Goal: Task Accomplishment & Management: Use online tool/utility

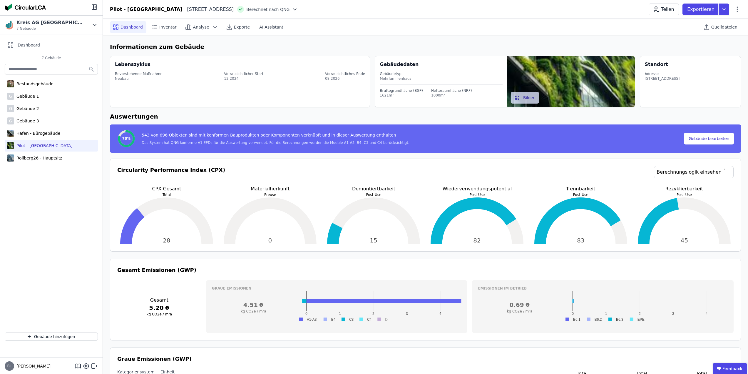
select select "*"
click at [399, 1] on header "[GEOGRAPHIC_DATA][STREET_ADDRESS][GEOGRAPHIC_DATA] nach QNG Teilen Exportieren" at bounding box center [425, 9] width 645 height 19
click at [273, 54] on div "Lebenszyklus Bevorstehende Maßnahme Neubau Vorrausichtlicher Start 12.2024 Vorr…" at bounding box center [425, 83] width 631 height 59
click at [36, 24] on div "Kreis AG [GEOGRAPHIC_DATA]" at bounding box center [50, 22] width 68 height 7
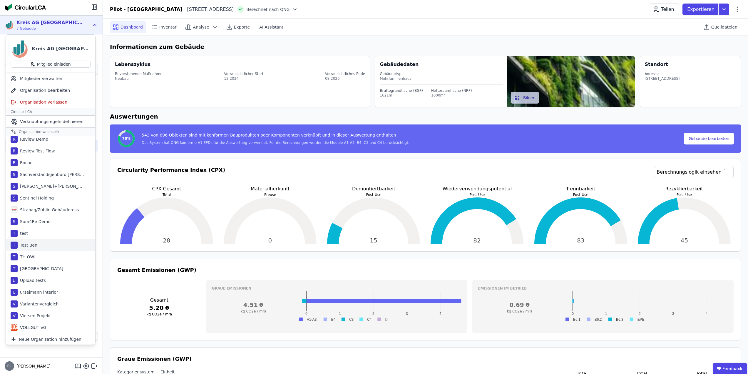
scroll to position [320, 0]
click at [36, 174] on div "O Orga 1" at bounding box center [50, 175] width 89 height 12
select select "*"
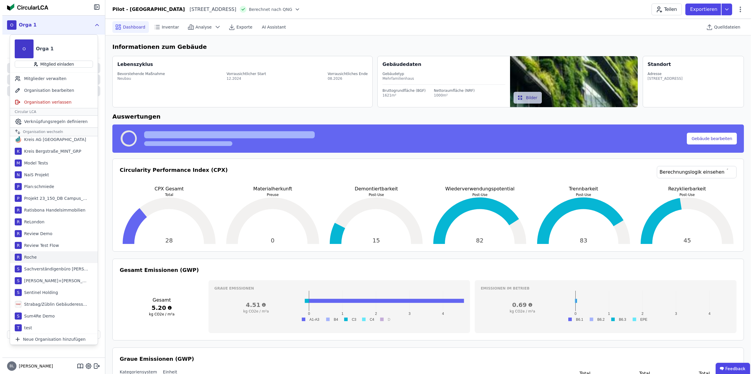
scroll to position [332, 0]
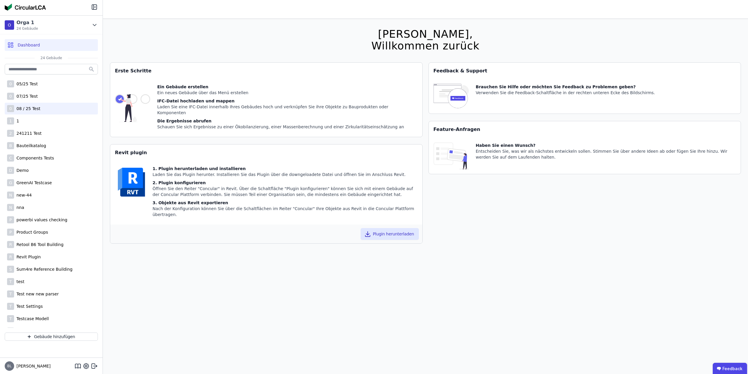
click at [38, 110] on div "08 / 25 Test" at bounding box center [27, 109] width 26 height 6
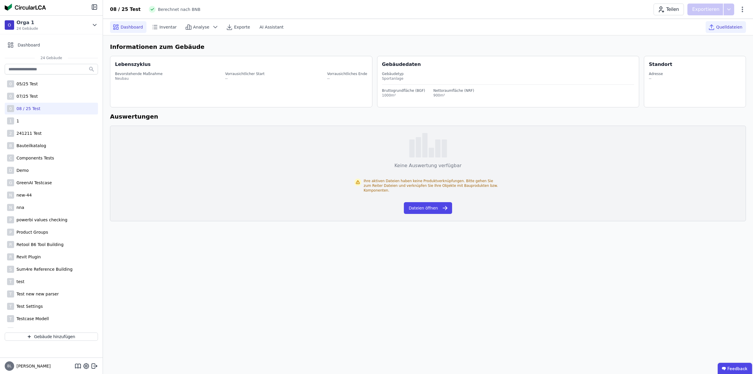
click at [733, 29] on span "Quelldateien" at bounding box center [729, 27] width 26 height 6
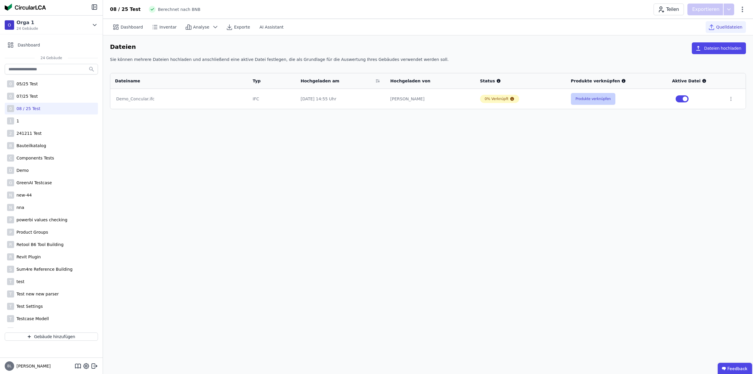
click at [599, 98] on button "Produkte verknüpfen" at bounding box center [593, 99] width 45 height 12
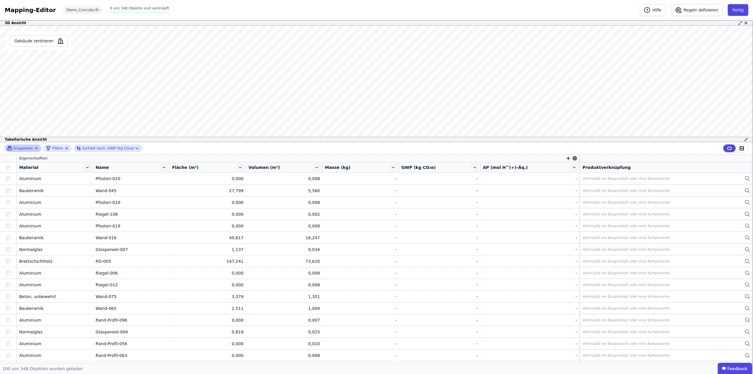
click at [34, 147] on icon "button" at bounding box center [36, 148] width 5 height 5
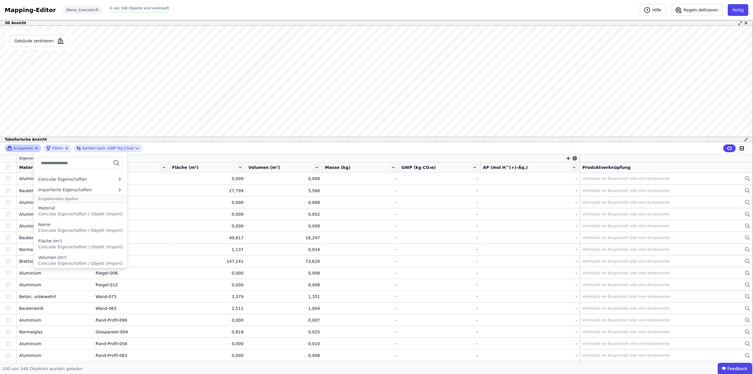
click at [60, 160] on input "text" at bounding box center [63, 163] width 44 height 11
click at [62, 209] on div "Material" at bounding box center [80, 208] width 84 height 6
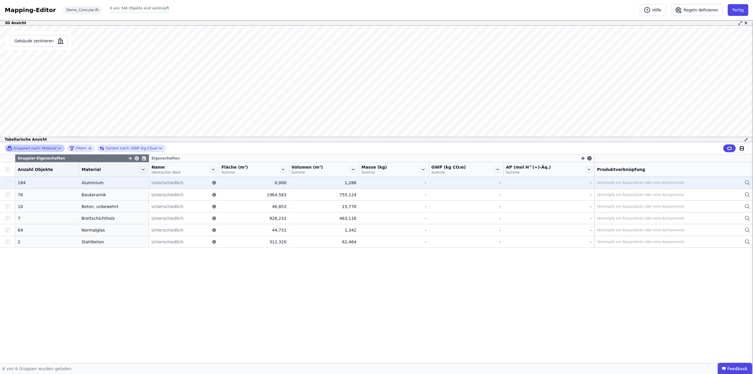
click at [710, 183] on div "Verknüpfe ein Bauprodukt oder eine Komponente" at bounding box center [673, 182] width 153 height 7
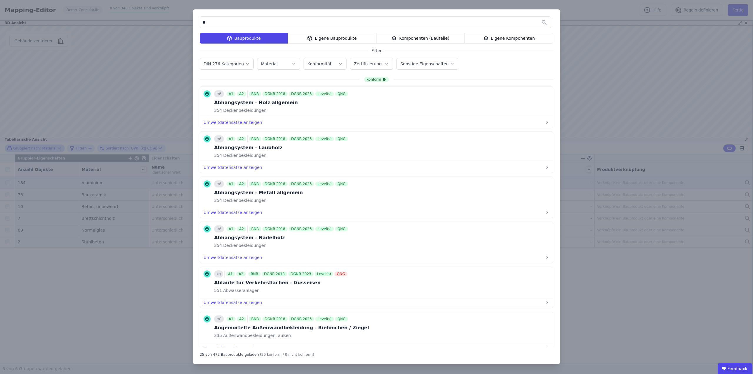
type input "*"
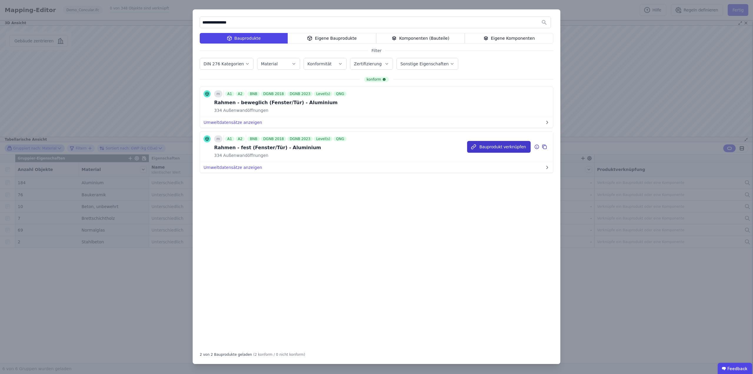
type input "**********"
click at [503, 149] on button "Bauprodukt verknüpfen" at bounding box center [499, 147] width 64 height 12
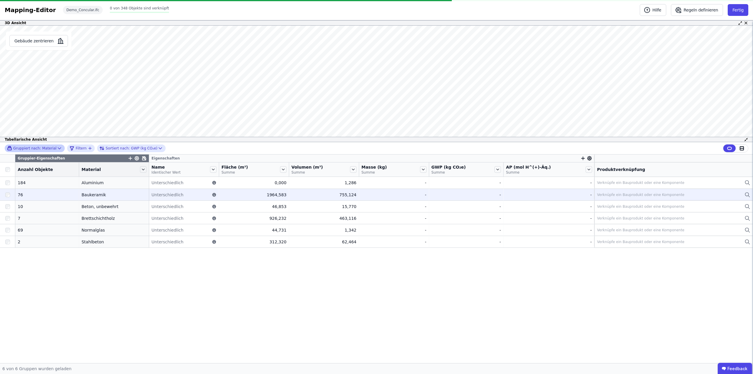
click at [697, 193] on div "Verknüpfe ein Bauprodukt oder eine Komponente" at bounding box center [673, 194] width 153 height 7
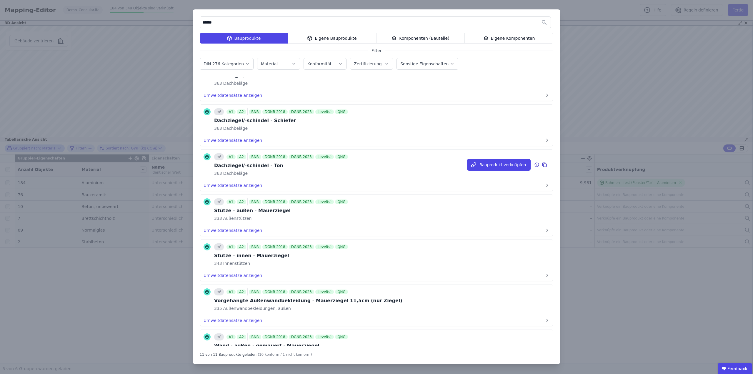
scroll to position [118, 0]
type input "******"
click at [492, 255] on button "Bauprodukt verknüpfen" at bounding box center [499, 254] width 64 height 12
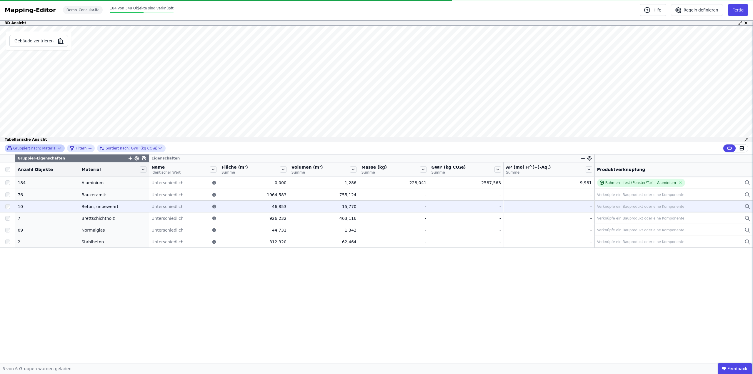
click at [652, 206] on div "Verknüpfe ein Bauprodukt oder eine Komponente" at bounding box center [640, 206] width 87 height 5
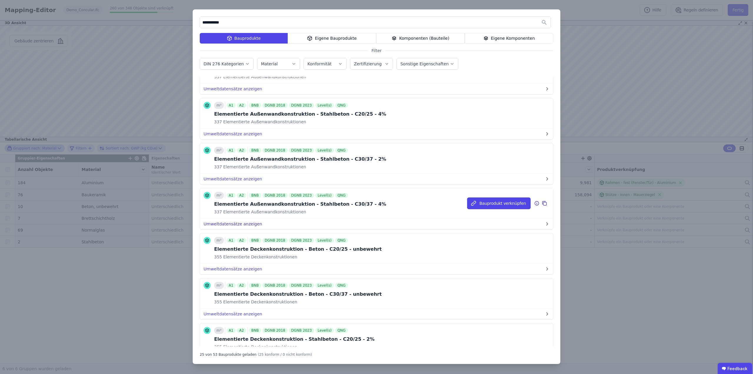
scroll to position [147, 0]
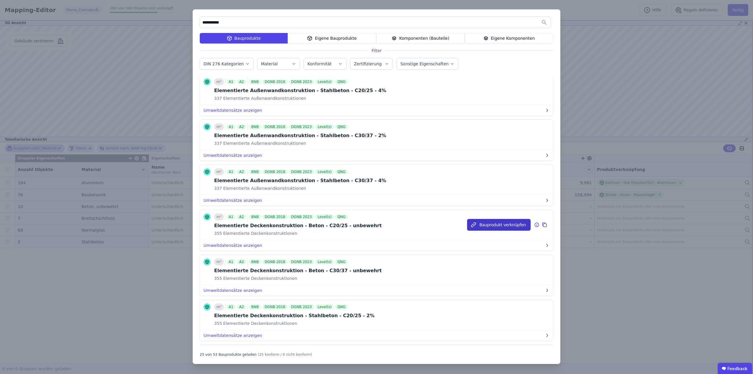
type input "**********"
click at [490, 228] on button "Bauprodukt verknüpfen" at bounding box center [499, 225] width 64 height 12
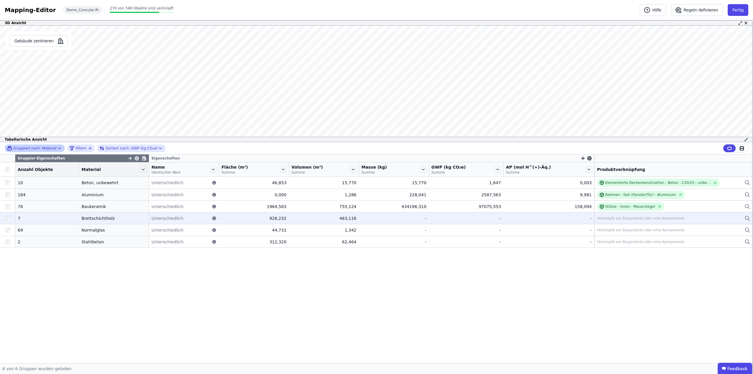
click at [620, 216] on div "Verknüpfe ein Bauprodukt oder eine Komponente" at bounding box center [640, 218] width 87 height 5
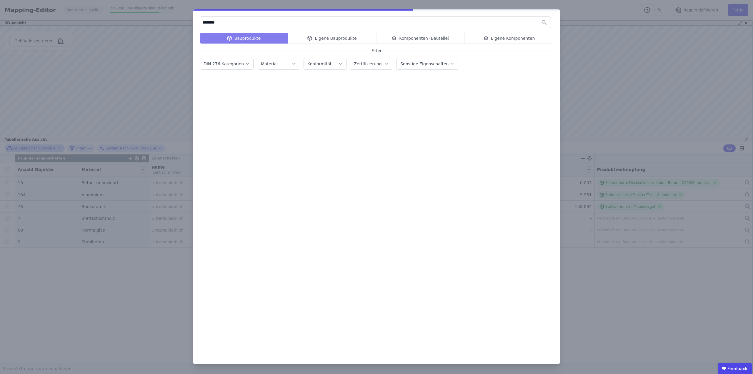
scroll to position [0, 0]
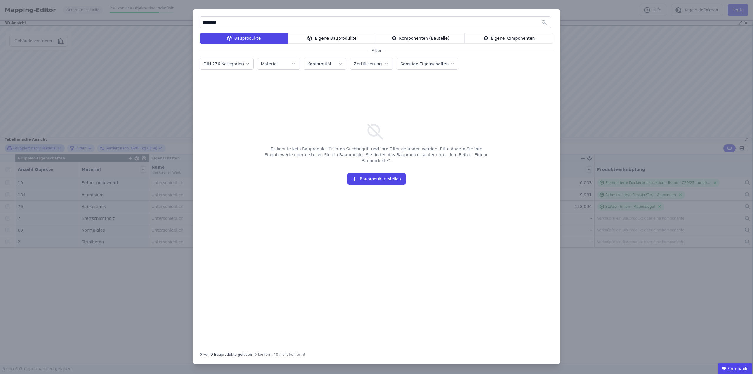
type input "**********"
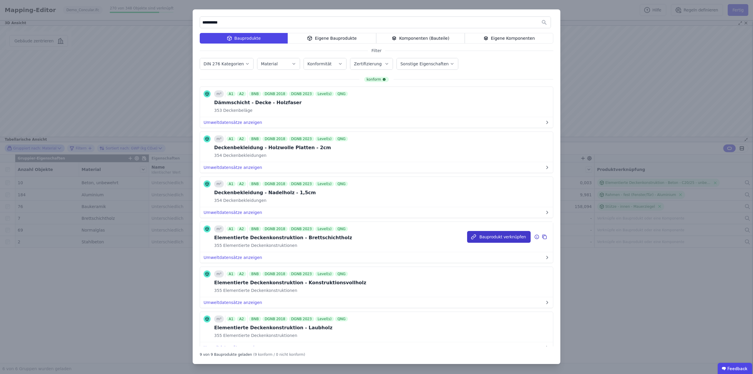
click at [493, 235] on button "Bauprodukt verknüpfen" at bounding box center [499, 237] width 64 height 12
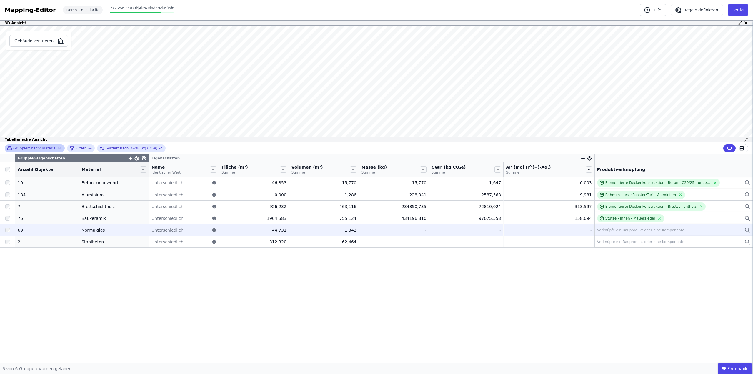
click at [625, 229] on div "Verknüpfe ein Bauprodukt oder eine Komponente" at bounding box center [640, 230] width 87 height 5
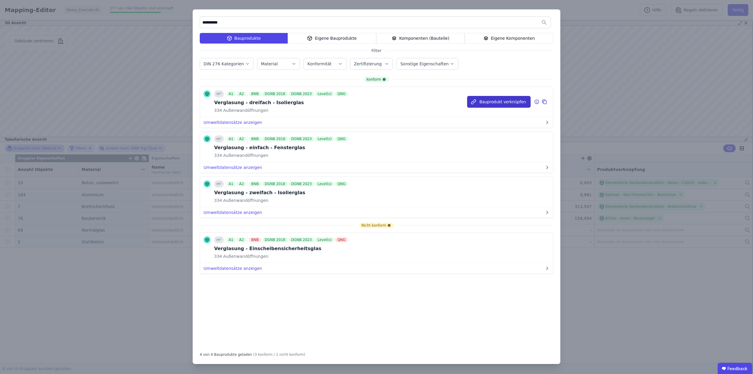
type input "**********"
click at [487, 103] on button "Bauprodukt verknüpfen" at bounding box center [499, 102] width 64 height 12
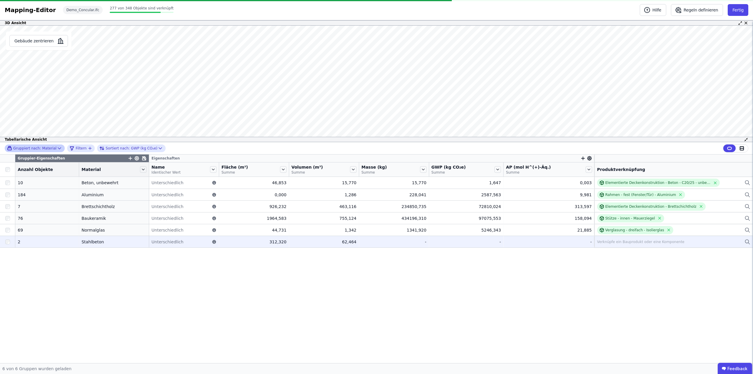
click at [620, 241] on div "Verknüpfe ein Bauprodukt oder eine Komponente" at bounding box center [640, 241] width 87 height 5
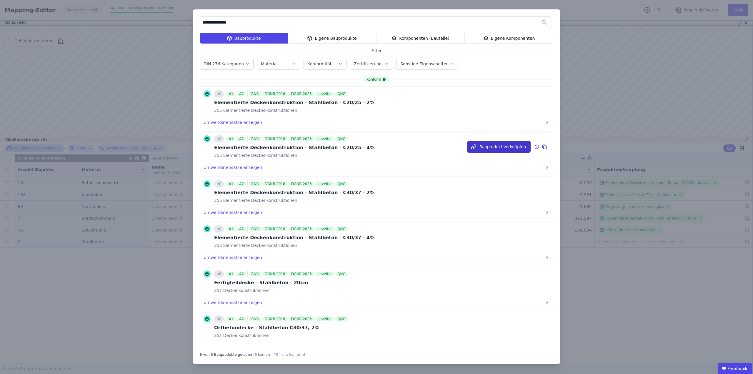
type input "**********"
click at [500, 147] on button "Bauprodukt verknüpfen" at bounding box center [499, 147] width 64 height 12
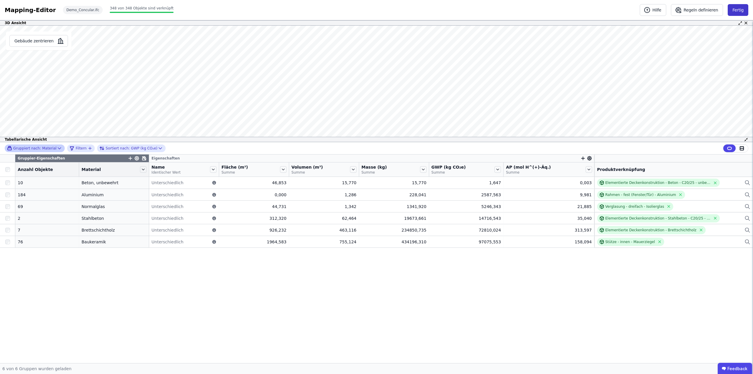
click at [738, 8] on button "Fertig" at bounding box center [738, 10] width 21 height 12
